Goal: Task Accomplishment & Management: Complete application form

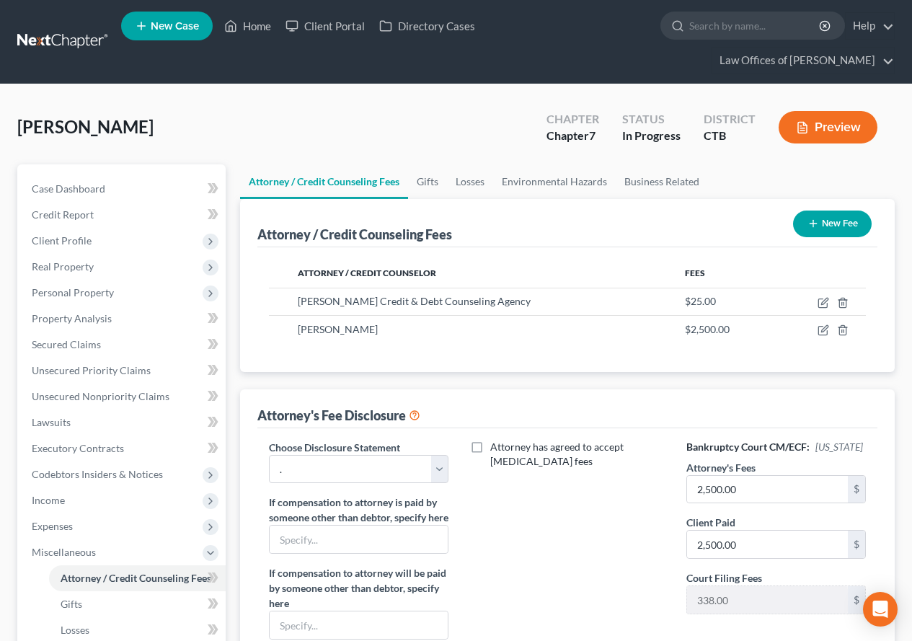
select select "0"
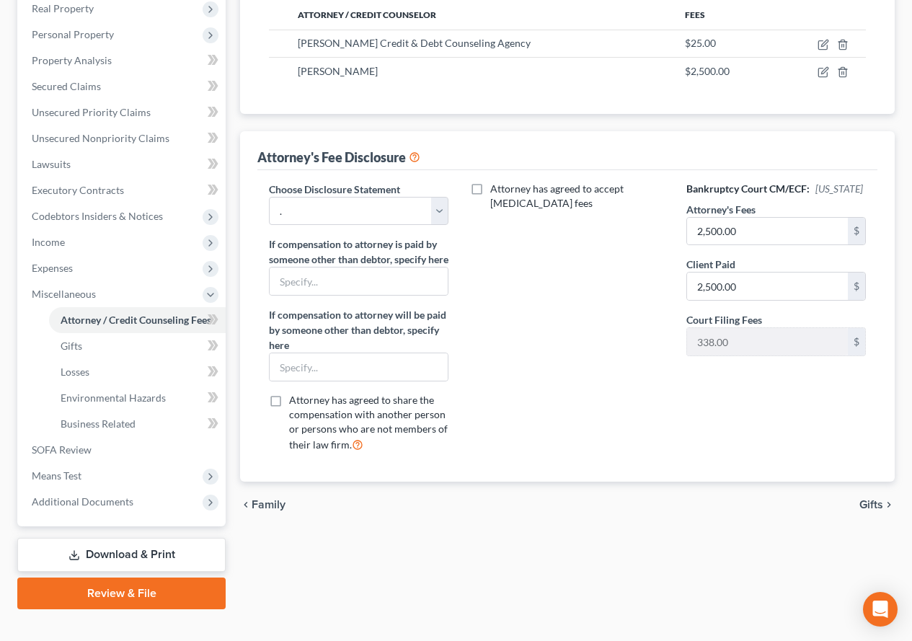
scroll to position [281, 0]
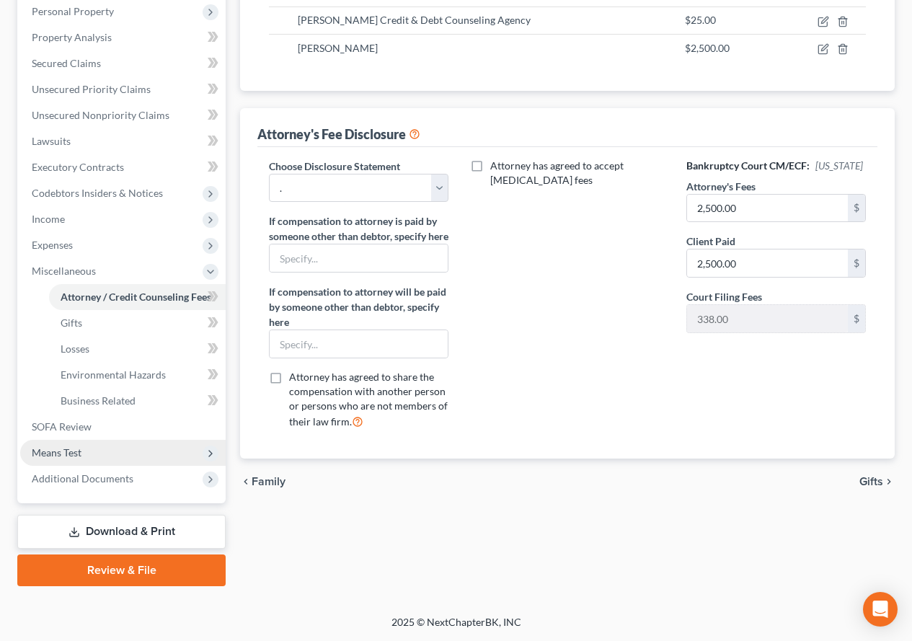
click at [63, 459] on span "Means Test" at bounding box center [123, 453] width 206 height 26
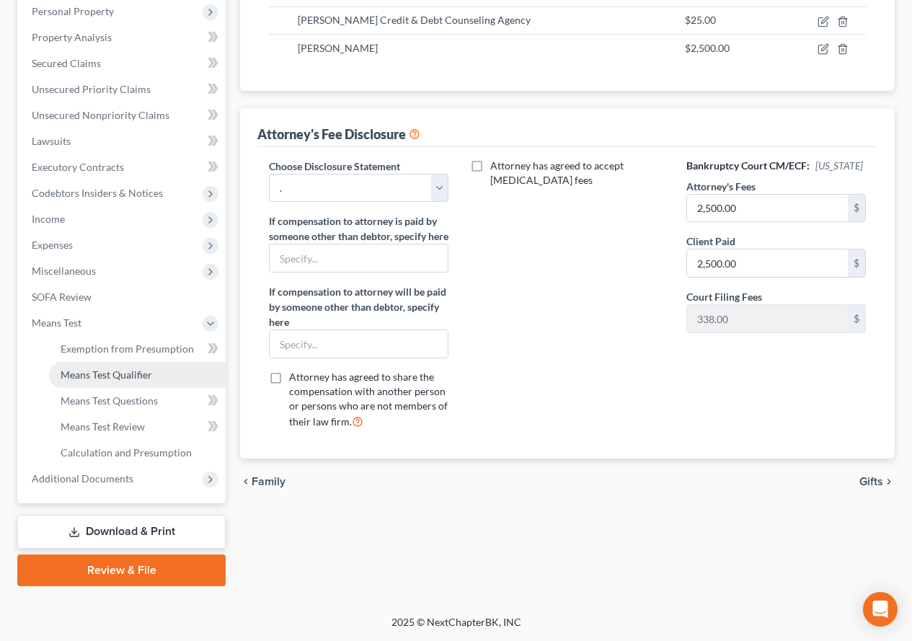
click at [110, 369] on span "Means Test Qualifier" at bounding box center [107, 375] width 92 height 12
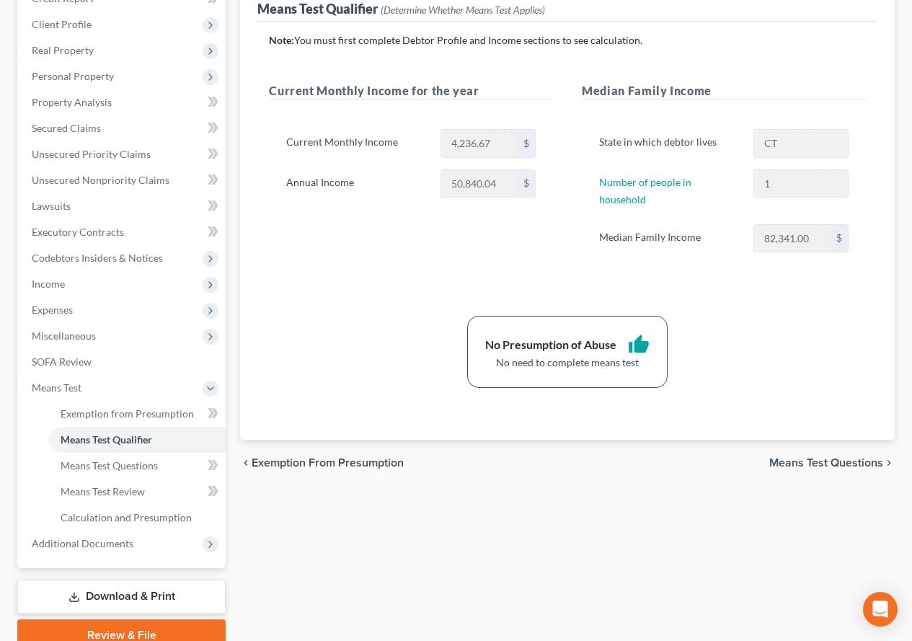
scroll to position [281, 0]
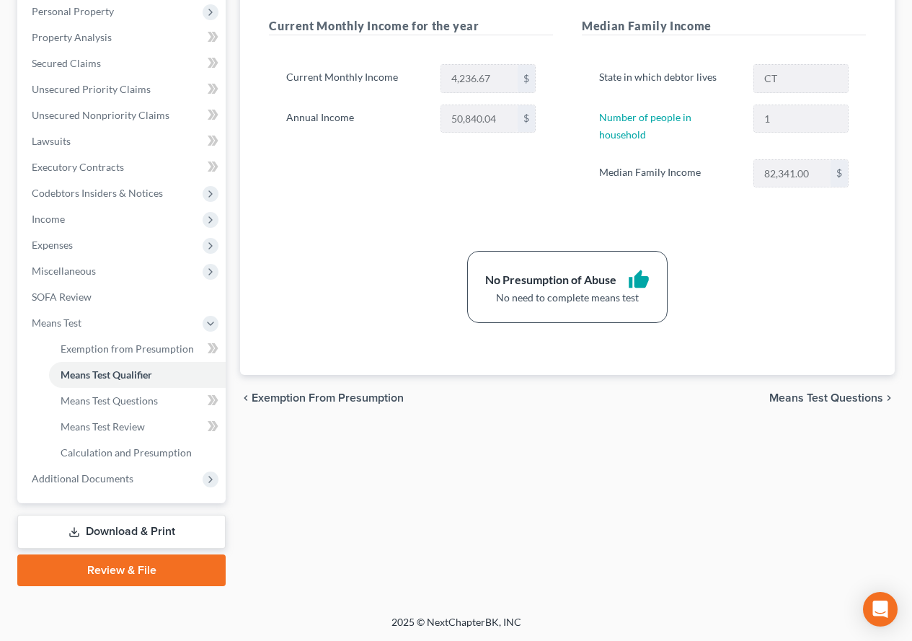
click at [133, 536] on link "Download & Print" at bounding box center [121, 532] width 208 height 34
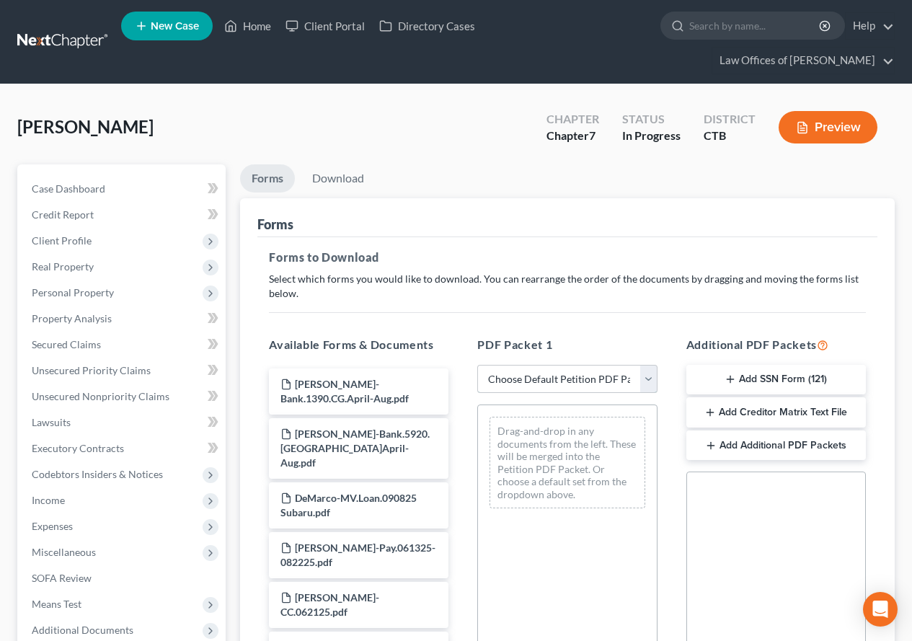
click at [649, 384] on select "Choose Default Petition PDF Packet Complete Bankruptcy Petition (all forms and …" at bounding box center [568, 379] width 180 height 29
select select "0"
click at [478, 365] on select "Choose Default Petition PDF Packet Complete Bankruptcy Petition (all forms and …" at bounding box center [568, 379] width 180 height 29
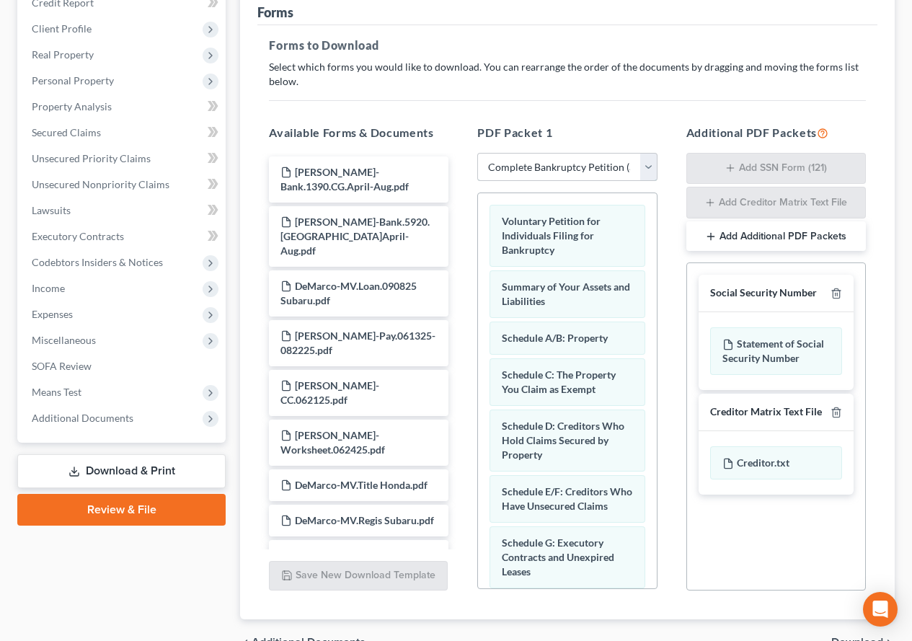
scroll to position [291, 0]
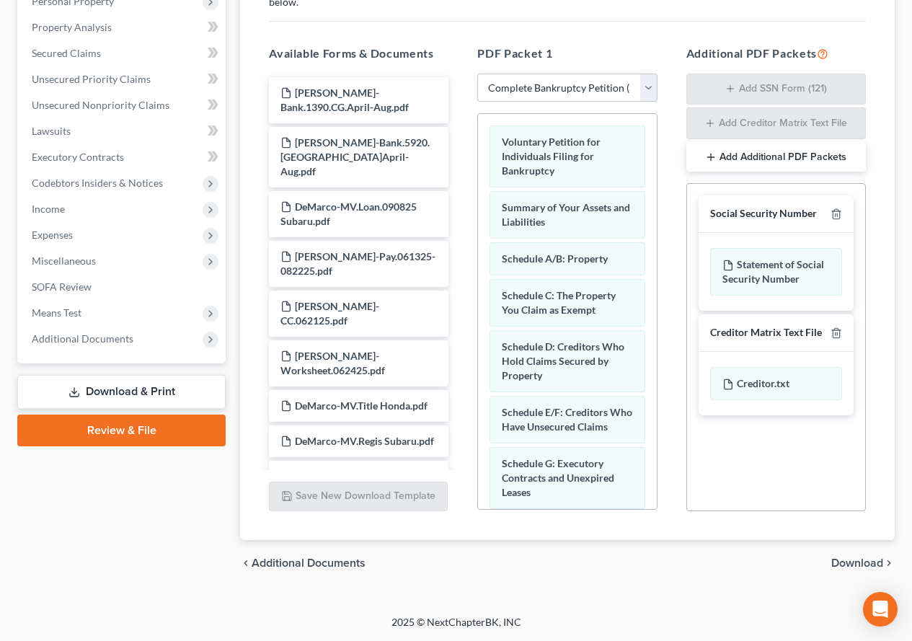
click at [843, 563] on span "Download" at bounding box center [858, 564] width 52 height 12
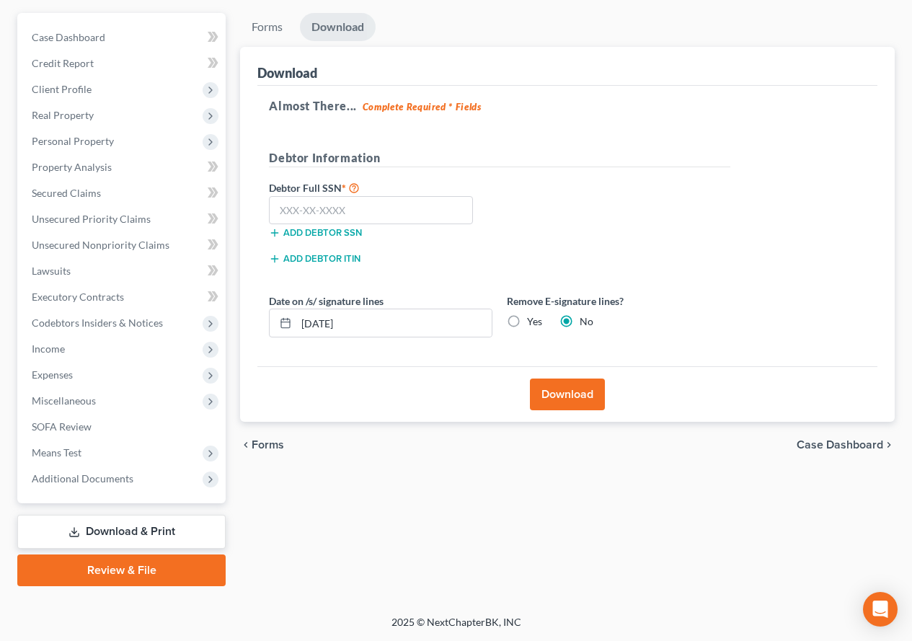
scroll to position [151, 0]
click at [527, 322] on label "Yes" at bounding box center [534, 321] width 15 height 14
click at [533, 322] on input "Yes" at bounding box center [537, 318] width 9 height 9
radio input "true"
radio input "false"
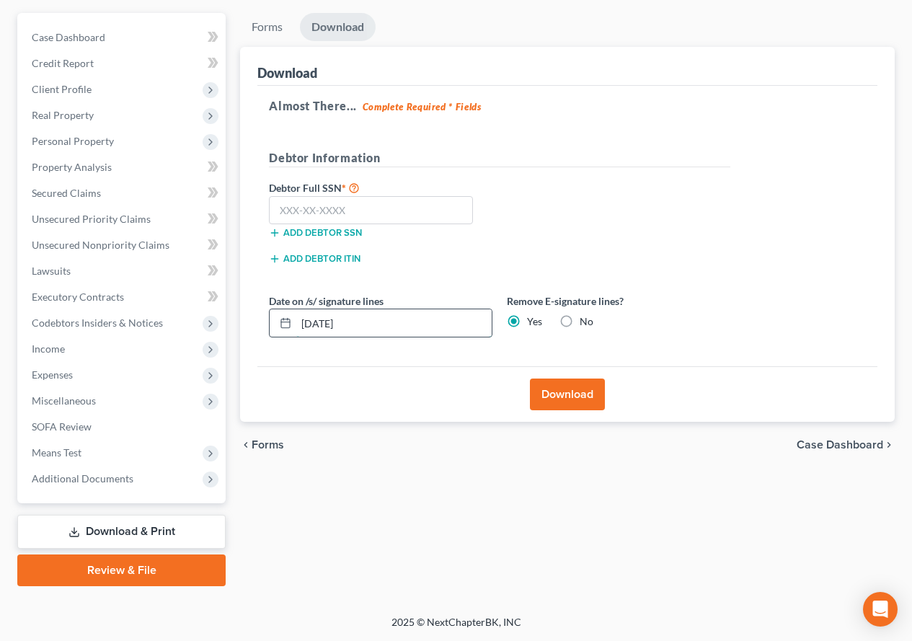
drag, startPoint x: 395, startPoint y: 336, endPoint x: 285, endPoint y: 320, distance: 111.6
click at [285, 320] on div "[DATE]" at bounding box center [381, 323] width 224 height 29
paste input "049-88-5665"
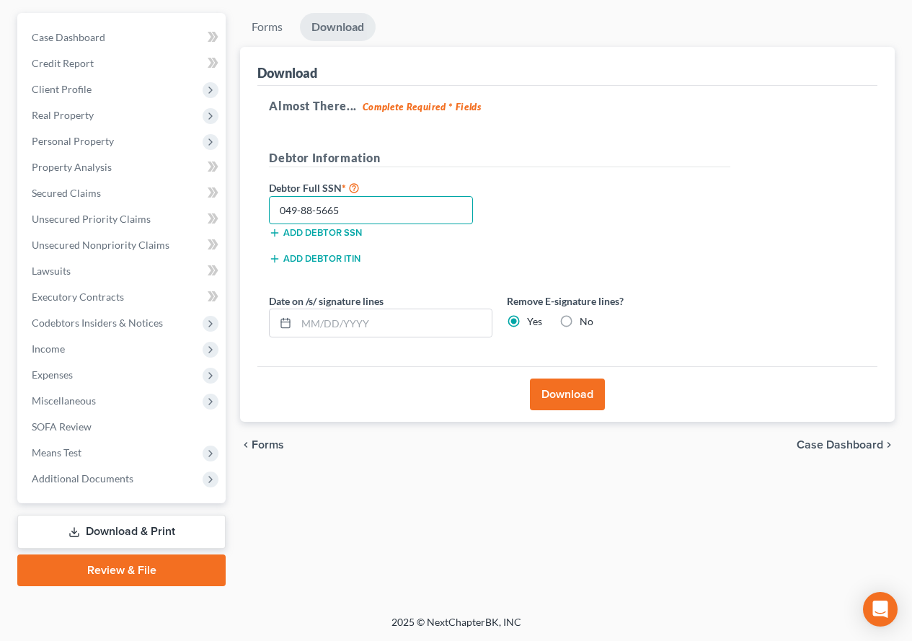
type input "049-88-5665"
click at [576, 235] on div "Debtor Full SSN * 049-88-5665 Add debtor SSN" at bounding box center [500, 215] width 476 height 72
click at [565, 391] on button "Download" at bounding box center [567, 395] width 75 height 32
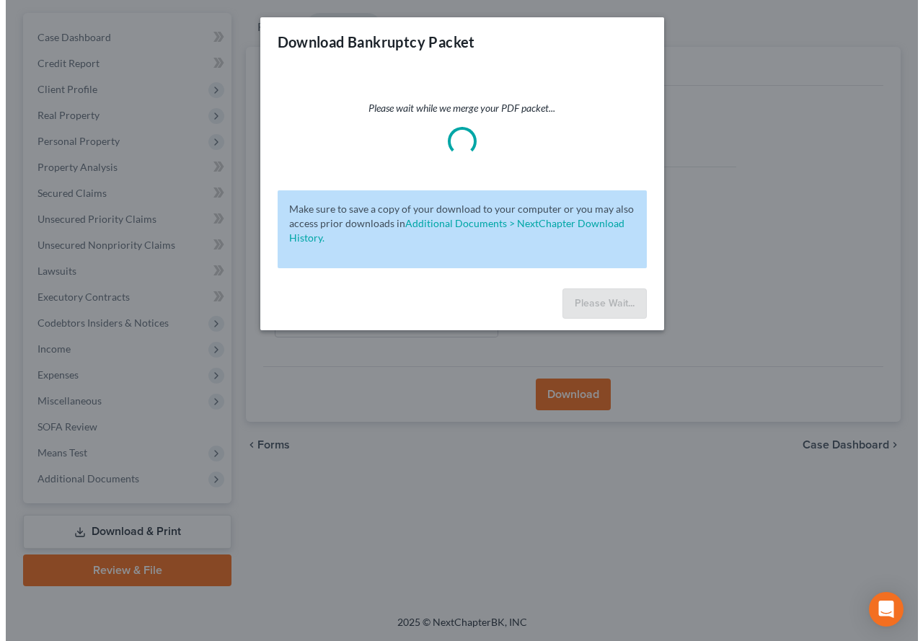
scroll to position [126, 0]
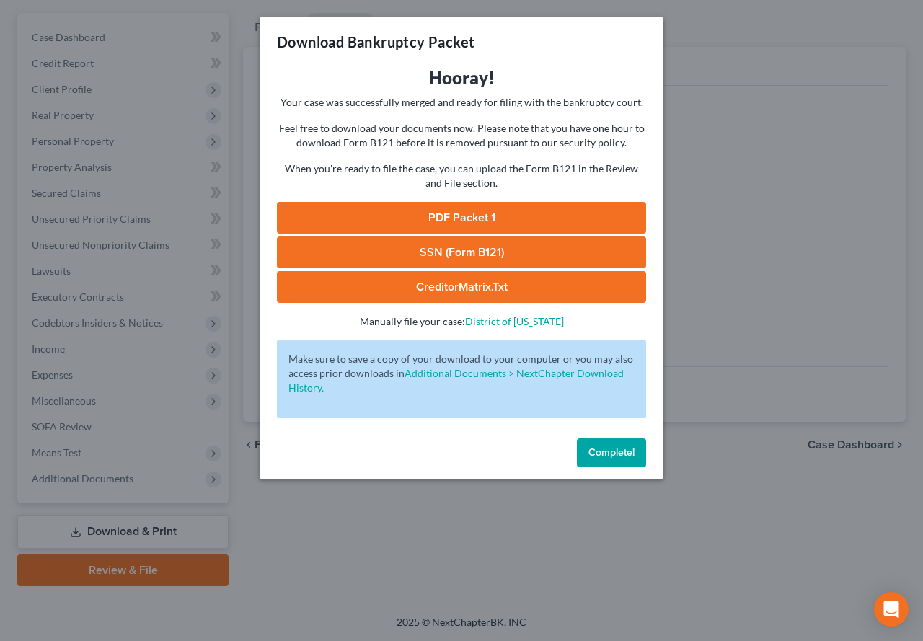
click at [430, 262] on link "SSN (Form B121)" at bounding box center [461, 253] width 369 height 32
click at [420, 293] on link "CreditorMatrix.txt" at bounding box center [461, 287] width 369 height 32
click at [448, 224] on link "PDF Packet 1" at bounding box center [461, 218] width 369 height 32
click at [589, 459] on button "Complete!" at bounding box center [611, 453] width 69 height 29
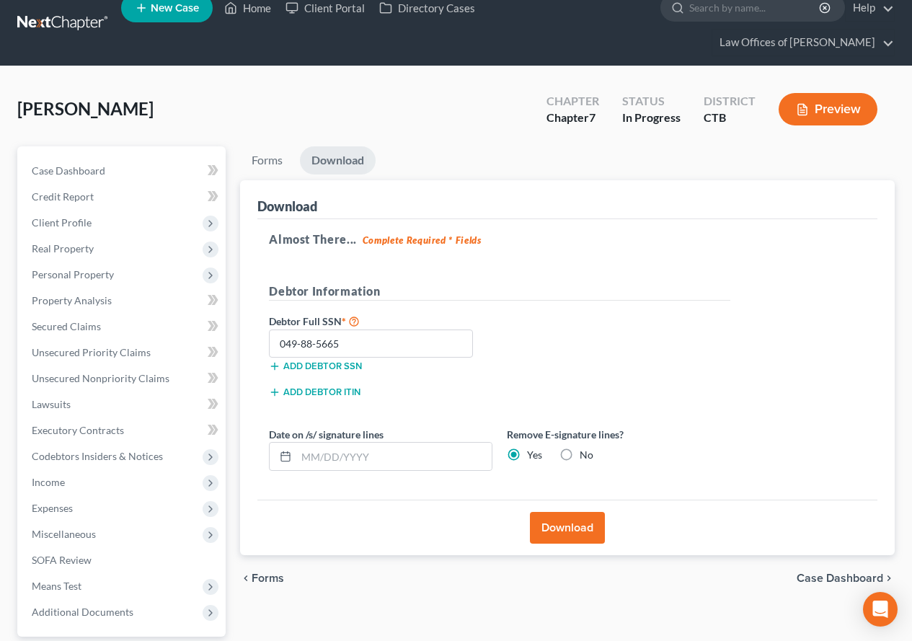
scroll to position [0, 0]
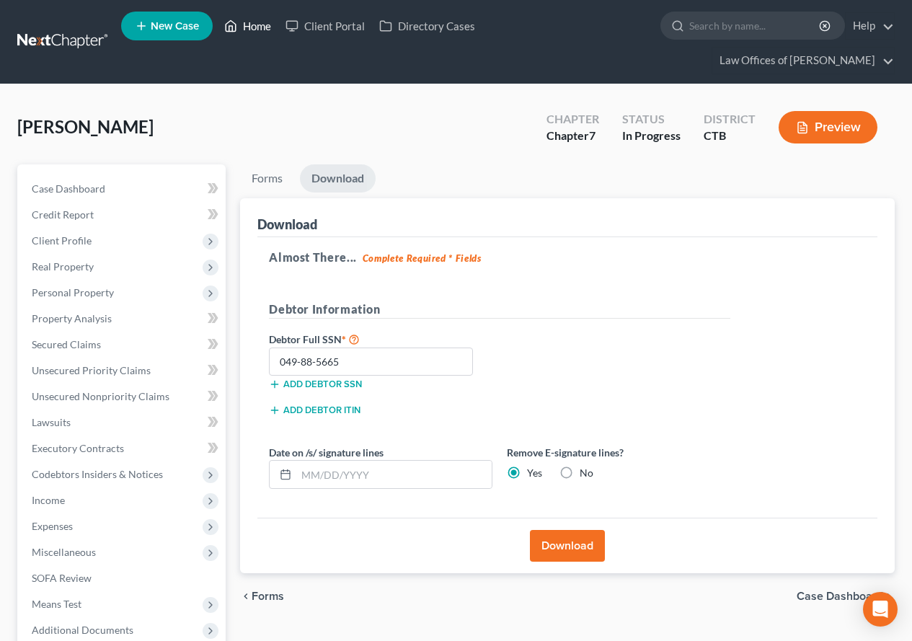
click at [251, 25] on link "Home" at bounding box center [247, 26] width 61 height 26
